Goal: Task Accomplishment & Management: Use online tool/utility

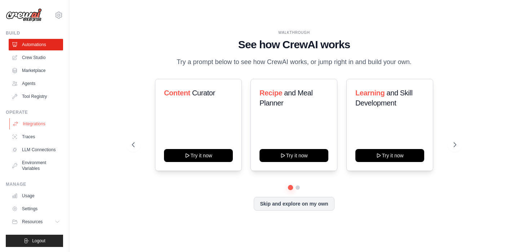
click at [32, 123] on link "Integrations" at bounding box center [36, 124] width 54 height 12
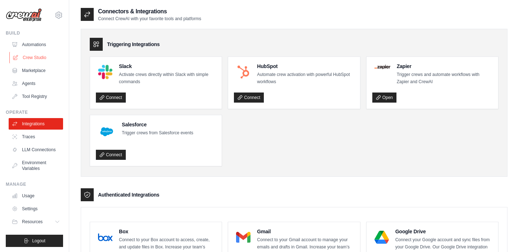
click at [39, 54] on link "Crew Studio" at bounding box center [36, 58] width 54 height 12
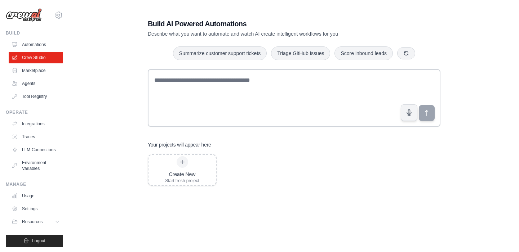
click at [38, 46] on link "Automations" at bounding box center [36, 45] width 54 height 12
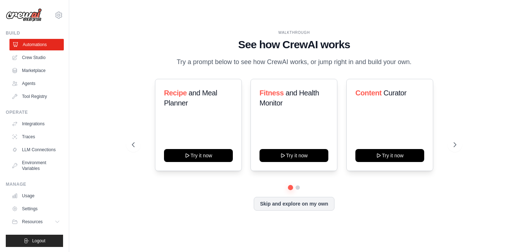
click at [39, 44] on link "Automations" at bounding box center [36, 45] width 54 height 12
click at [289, 211] on div "WALKTHROUGH See how [PERSON_NAME] works Try a prompt below to see how [PERSON_N…" at bounding box center [293, 126] width 341 height 192
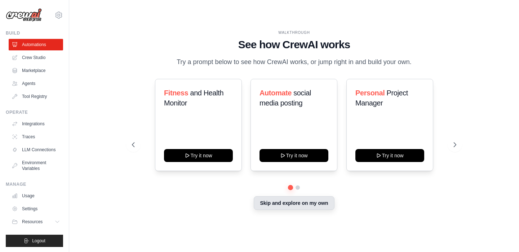
click at [290, 209] on button "Skip and explore on my own" at bounding box center [294, 203] width 80 height 14
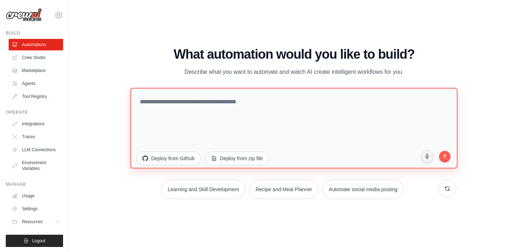
click at [289, 114] on textarea at bounding box center [293, 128] width 327 height 81
click at [200, 112] on textarea at bounding box center [293, 128] width 327 height 81
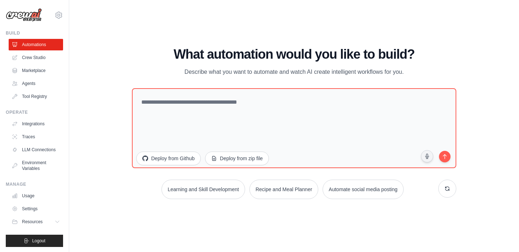
click at [183, 66] on div "What automation would you like to build? Describe what you want to automate and…" at bounding box center [294, 62] width 324 height 30
click at [296, 16] on div "WALKTHROUGH See how [PERSON_NAME] works Try a prompt below to see how [PERSON_N…" at bounding box center [294, 126] width 426 height 238
